Goal: Information Seeking & Learning: Learn about a topic

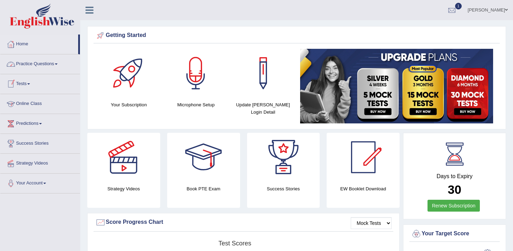
click at [58, 68] on link "Practice Questions" at bounding box center [40, 62] width 80 height 17
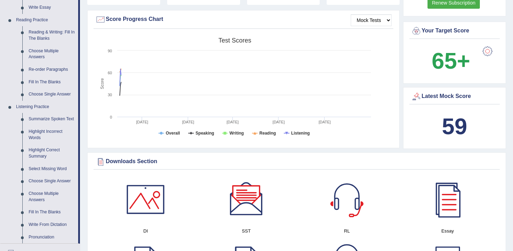
scroll to position [204, 0]
click at [51, 119] on link "Summarize Spoken Text" at bounding box center [51, 119] width 53 height 13
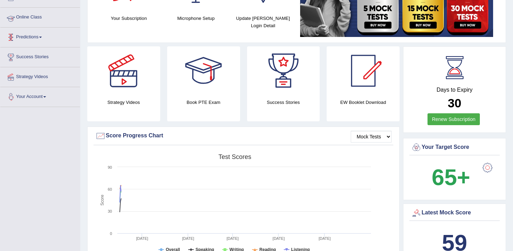
scroll to position [148, 0]
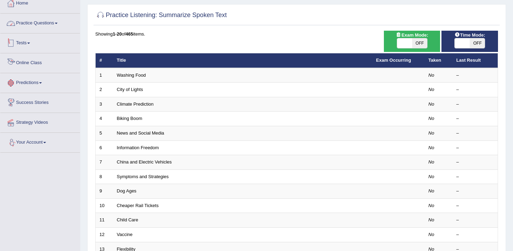
click at [45, 22] on link "Practice Questions" at bounding box center [40, 22] width 80 height 17
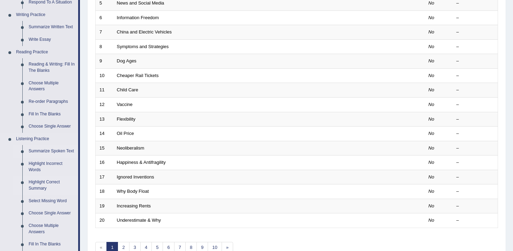
scroll to position [173, 0]
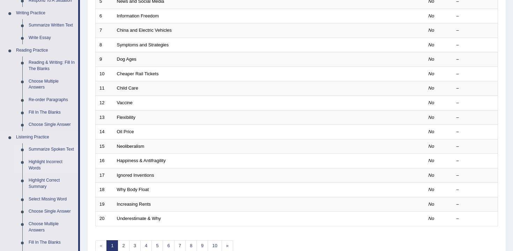
click at [57, 168] on link "Highlight Incorrect Words" at bounding box center [51, 165] width 53 height 19
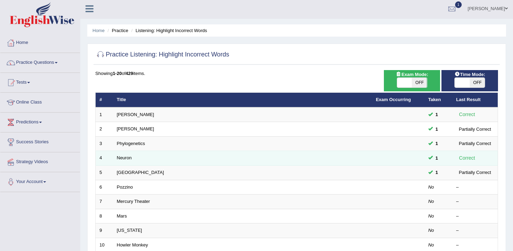
scroll to position [3, 0]
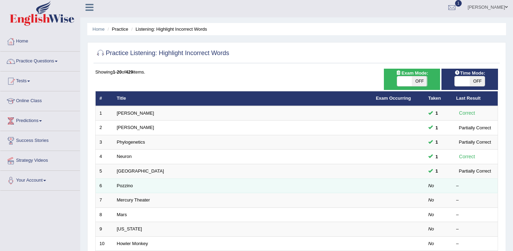
click at [129, 182] on td "Pozzino" at bounding box center [242, 186] width 259 height 15
click at [123, 187] on link "Pozzino" at bounding box center [125, 185] width 16 height 5
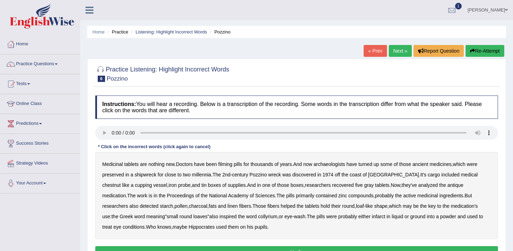
click at [116, 166] on b "Medicinal" at bounding box center [112, 165] width 21 height 6
click at [230, 167] on div "Medicinal tablets are nothing new . Doctors have been filming pills for thousan…" at bounding box center [296, 195] width 403 height 87
click at [229, 164] on b "filming" at bounding box center [225, 165] width 14 height 6
click at [121, 183] on b "chestnut" at bounding box center [111, 186] width 19 height 6
click at [372, 219] on b "infarct" at bounding box center [378, 217] width 13 height 6
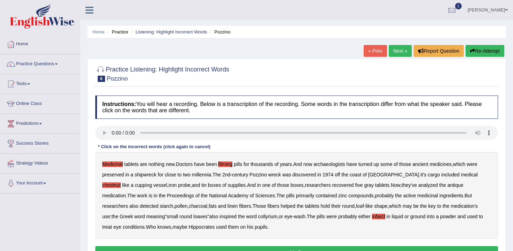
click at [485, 52] on button "Re-Attempt" at bounding box center [485, 51] width 39 height 12
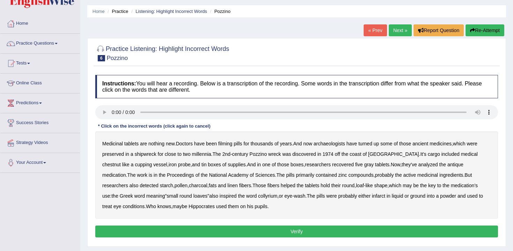
scroll to position [21, 0]
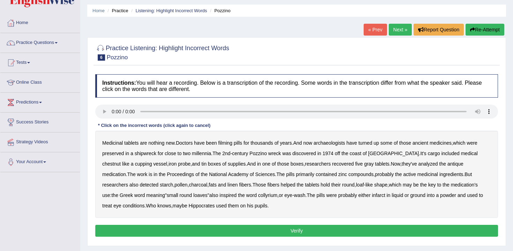
click at [55, 45] on link "Practice Questions" at bounding box center [40, 41] width 80 height 17
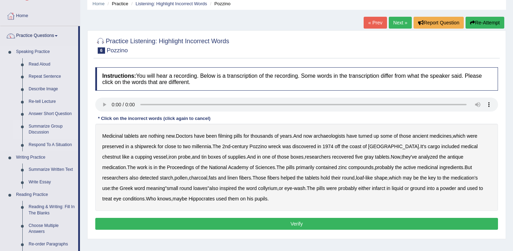
scroll to position [29, 0]
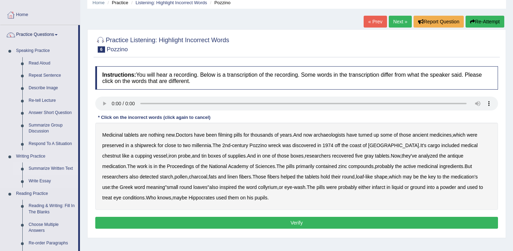
click at [45, 168] on link "Summarize Written Text" at bounding box center [51, 169] width 53 height 13
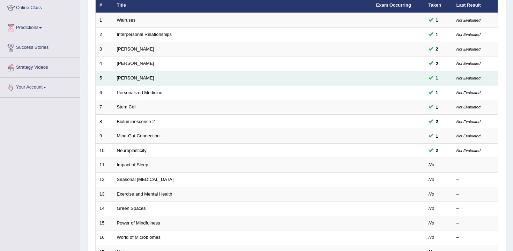
scroll to position [101, 0]
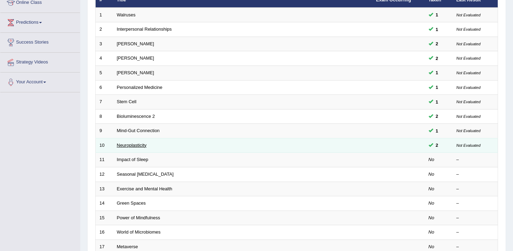
click at [138, 148] on link "Neuroplasticity" at bounding box center [132, 145] width 30 height 5
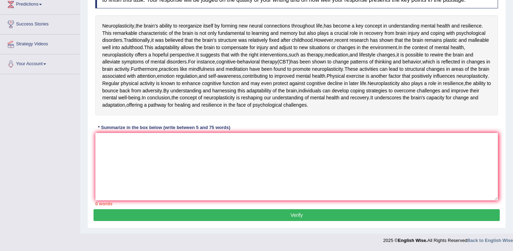
scroll to position [198, 0]
click at [173, 151] on textarea at bounding box center [296, 167] width 403 height 68
type textarea "T"
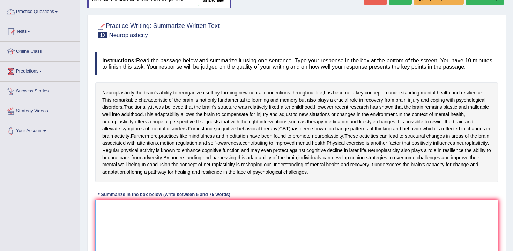
scroll to position [0, 0]
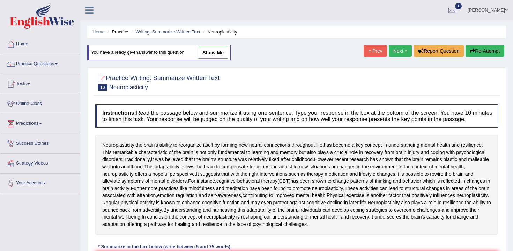
click at [157, 35] on li "Writing: Summarize Written Text" at bounding box center [165, 32] width 71 height 7
click at [186, 30] on link "Writing: Summarize Written Text" at bounding box center [167, 31] width 65 height 5
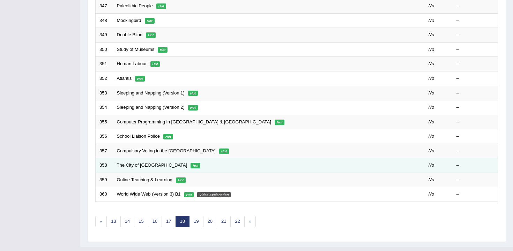
scroll to position [211, 0]
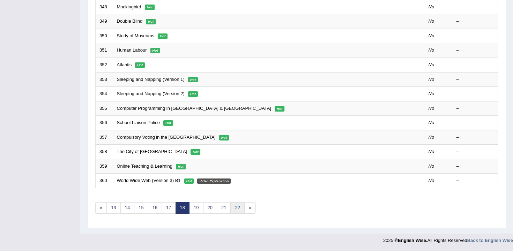
click at [237, 208] on link "22" at bounding box center [237, 208] width 14 height 12
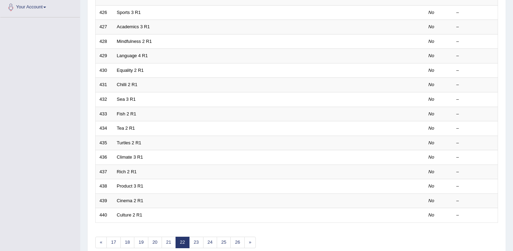
scroll to position [199, 0]
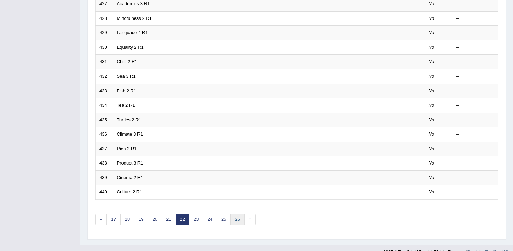
click at [238, 221] on link "26" at bounding box center [237, 220] width 14 height 12
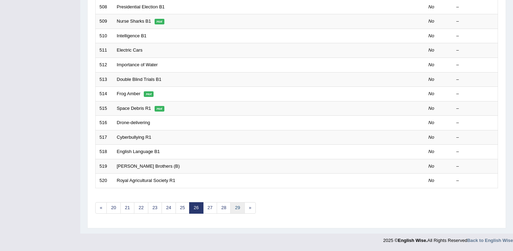
click at [238, 212] on link "29" at bounding box center [237, 208] width 14 height 12
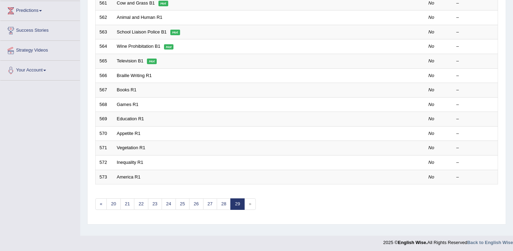
scroll to position [115, 0]
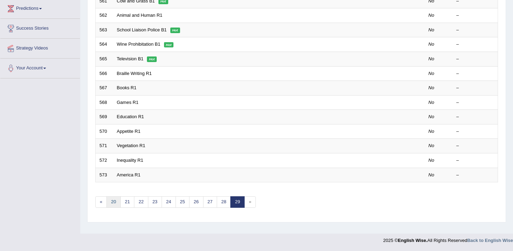
click at [109, 203] on link "20" at bounding box center [113, 203] width 14 height 12
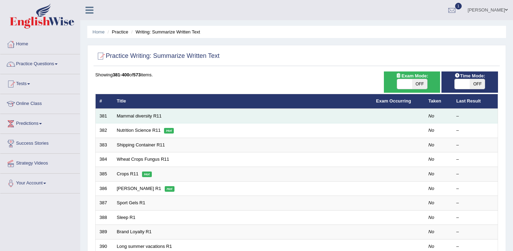
click at [140, 120] on td "Mammal diversity R11" at bounding box center [242, 116] width 259 height 15
click at [141, 118] on link "Mammal diversity R11" at bounding box center [139, 115] width 45 height 5
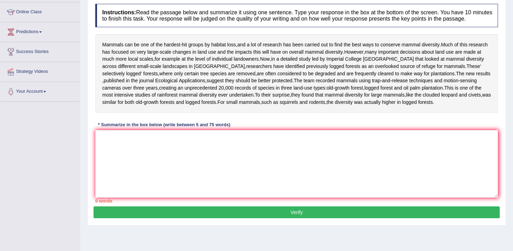
scroll to position [82, 0]
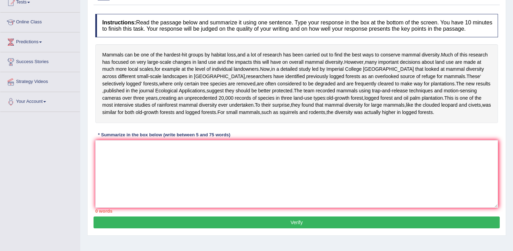
click at [228, 139] on div "* Summarize in the box below (write between 5 and 75 words)" at bounding box center [164, 135] width 138 height 7
click at [217, 195] on textarea at bounding box center [296, 174] width 403 height 68
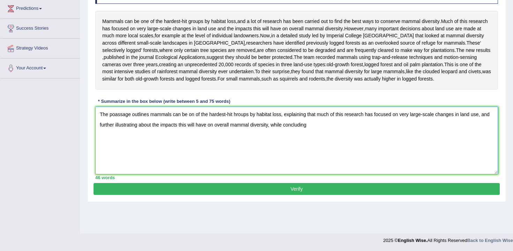
scroll to position [110, 0]
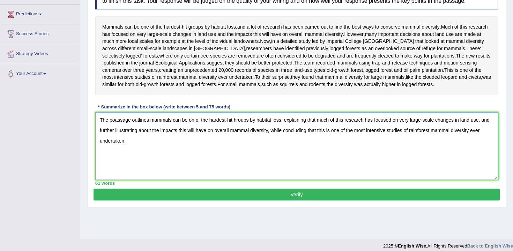
type textarea "The poassage outlines mammals can be on of the hardest-hit hroups by habitat lo…"
click at [206, 201] on button "Verify" at bounding box center [297, 195] width 406 height 12
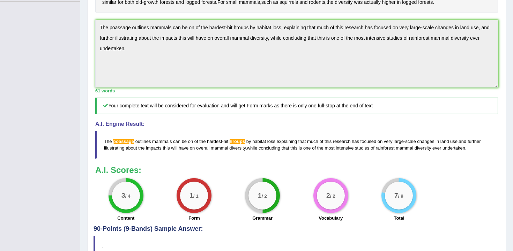
scroll to position [172, 0]
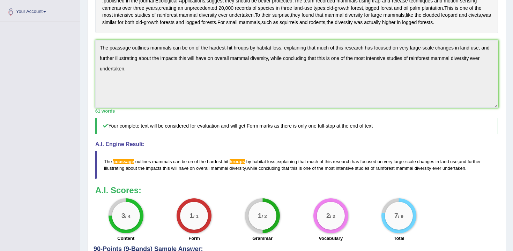
click at [213, 164] on span "hardest" at bounding box center [214, 161] width 15 height 5
drag, startPoint x: 104, startPoint y: 211, endPoint x: 199, endPoint y: 218, distance: 95.9
click at [199, 179] on blockquote "The poassage outlines mammals can be on of the hardest - hit hroups by habitat …" at bounding box center [296, 165] width 403 height 28
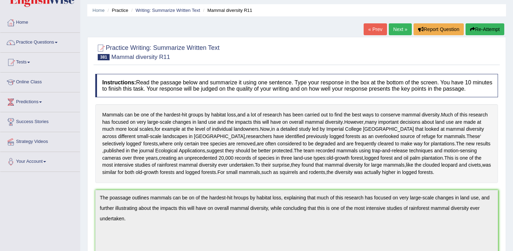
scroll to position [0, 0]
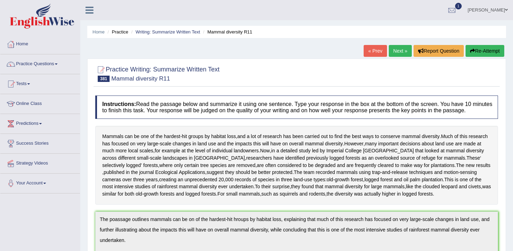
click at [470, 54] on button "Re-Attempt" at bounding box center [485, 51] width 39 height 12
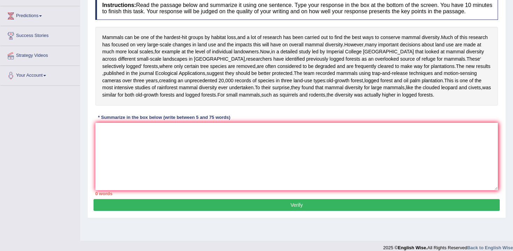
scroll to position [147, 0]
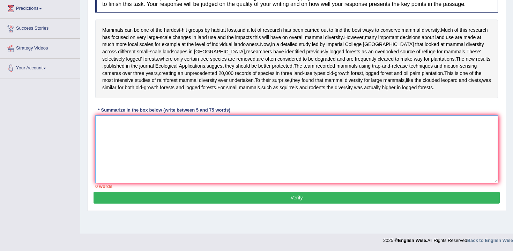
click at [280, 152] on textarea at bounding box center [296, 150] width 403 height 68
paste textarea "The poassage outlines mammals can be on of the hardest-hit hroups by habitat lo…"
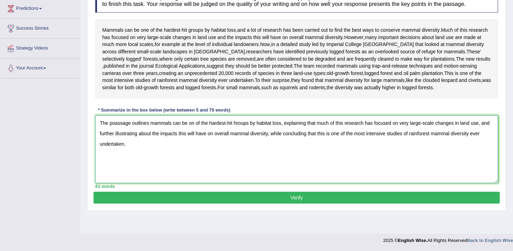
click at [119, 141] on textarea "The poassage outlines mammals can be on of the hardest-hit hroups by habitat lo…" at bounding box center [296, 150] width 403 height 68
click at [236, 143] on textarea "The passage outlines mammals can be on of the hardest-hit hroups by habitat los…" at bounding box center [296, 150] width 403 height 68
type textarea "The passage outlines mammals can be on of the hardest-hit groups by habitat los…"
click at [271, 211] on div "Practice Writing: Summarize Written Text 381 Mammal diversity R11 Instructions:…" at bounding box center [296, 81] width 419 height 259
click at [269, 204] on button "Verify" at bounding box center [297, 198] width 406 height 12
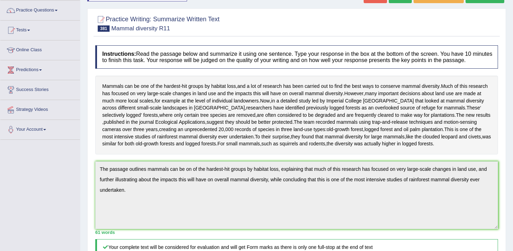
scroll to position [0, 0]
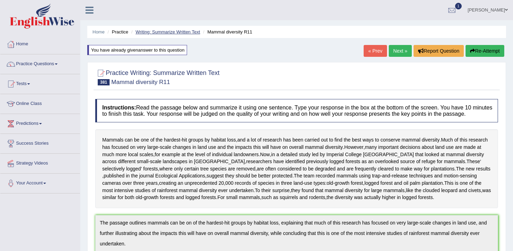
click at [172, 31] on link "Writing: Summarize Written Text" at bounding box center [167, 31] width 65 height 5
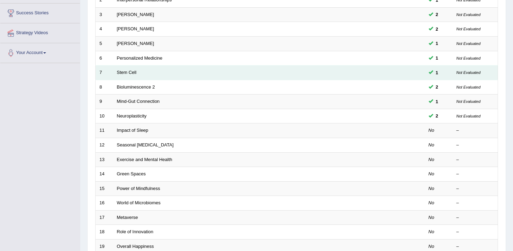
scroll to position [111, 0]
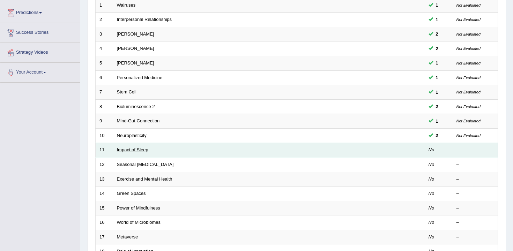
click at [135, 152] on link "Impact of Sleep" at bounding box center [132, 149] width 31 height 5
